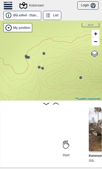
scroll to position [0, 60]
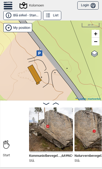
click at [38, 53] on icon at bounding box center [39, 53] width 6 height 6
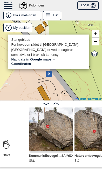
click at [23, 79] on div "Kolomoen Brukerens posisjon Stangebleau For hovedområdet til [GEOGRAPHIC_DATA].…" at bounding box center [51, 61] width 102 height 80
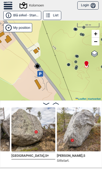
scroll to position [0, 306]
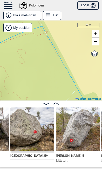
click at [29, 4] on div "Kolomoen" at bounding box center [32, 5] width 24 height 6
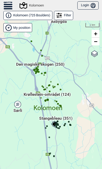
click at [64, 119] on span "Stangebleau (351)" at bounding box center [55, 121] width 33 height 10
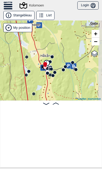
scroll to position [0, 60]
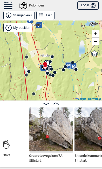
click at [8, 11] on button "Stangebleau" at bounding box center [18, 15] width 31 height 9
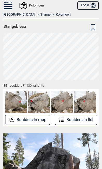
click at [40, 16] on link "Stange" at bounding box center [45, 14] width 10 height 4
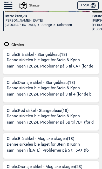
scroll to position [136, 0]
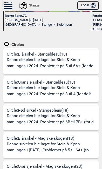
click at [84, 91] on p "Denne sirkelen ble laget for Stein & Kønn samlingen i 2024. Problemer på 3 til …" at bounding box center [52, 91] width 91 height 12
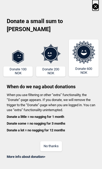
click at [90, 12] on div "Donate a small sum to Gryttr Donate 100 NOK Donate 200 NOK Donate 600 NOK When …" at bounding box center [51, 80] width 102 height 160
click at [93, 10] on button at bounding box center [96, 5] width 6 height 11
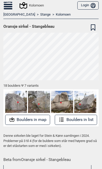
click at [37, 118] on button "Boulders in map" at bounding box center [27, 120] width 45 height 10
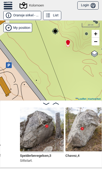
scroll to position [0, 69]
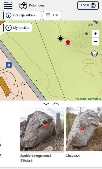
click at [51, 146] on img at bounding box center [42, 130] width 44 height 44
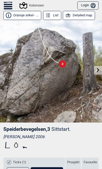
click at [71, 16] on button "Detailed map" at bounding box center [79, 15] width 32 height 9
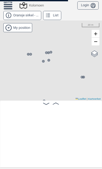
scroll to position [0, 60]
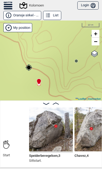
click at [79, 60] on div "Kolomoen Brukerens posisjon My position 10 m + − Kartverket OpenStreetMap Googl…" at bounding box center [51, 61] width 102 height 80
click at [80, 61] on div "Kolomoen Brukerens posisjon My position 10 m + − Kartverket OpenStreetMap Googl…" at bounding box center [51, 61] width 102 height 80
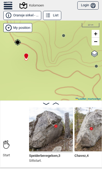
click at [64, 35] on circle at bounding box center [63, 35] width 3 height 3
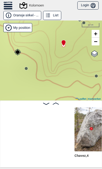
scroll to position [0, 151]
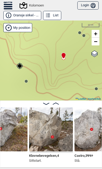
click at [57, 141] on img at bounding box center [51, 130] width 44 height 44
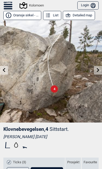
click at [10, 5] on icon at bounding box center [8, 6] width 9 height 8
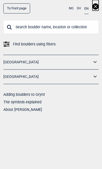
click at [96, 63] on icon at bounding box center [95, 63] width 7 height 8
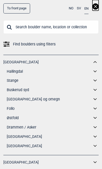
click at [9, 82] on link "Stange" at bounding box center [49, 81] width 85 height 8
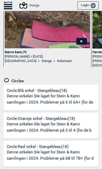
scroll to position [113, 0]
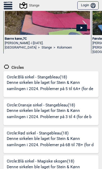
click at [83, 89] on p "Denne sirkelen ble laget for Stein & Kønn samlingen i 2024. Problemer på 5 til …" at bounding box center [52, 86] width 91 height 12
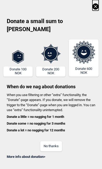
click at [93, 5] on icon at bounding box center [96, 6] width 6 height 6
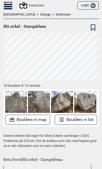
click at [41, 119] on button "Boulders in map" at bounding box center [27, 120] width 45 height 10
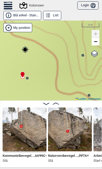
scroll to position [0, 87]
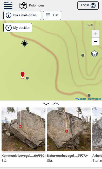
click at [69, 121] on img at bounding box center [69, 130] width 44 height 44
